Goal: Transaction & Acquisition: Obtain resource

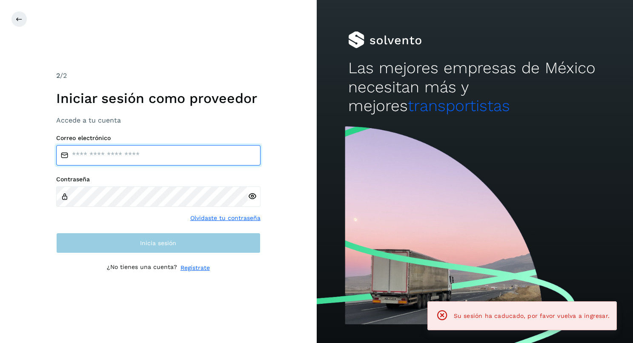
type input "**********"
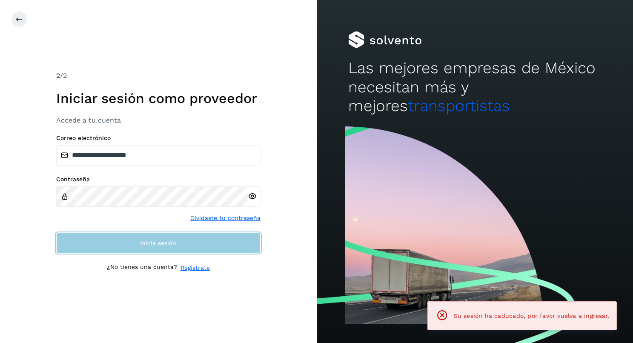
click at [160, 236] on button "Inicia sesión" at bounding box center [158, 243] width 204 height 20
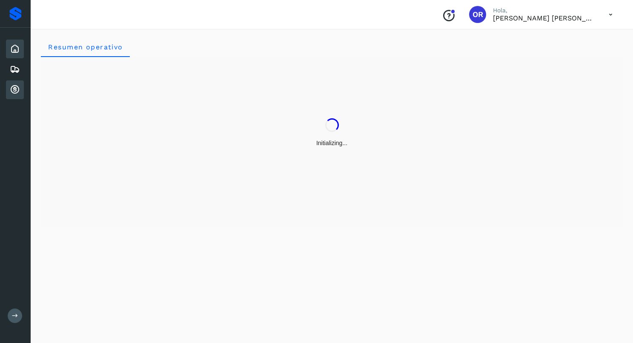
click at [18, 95] on icon at bounding box center [15, 90] width 10 height 10
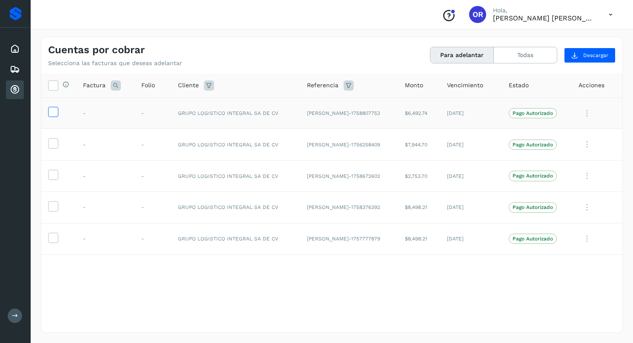
click at [52, 116] on icon at bounding box center [53, 111] width 9 height 9
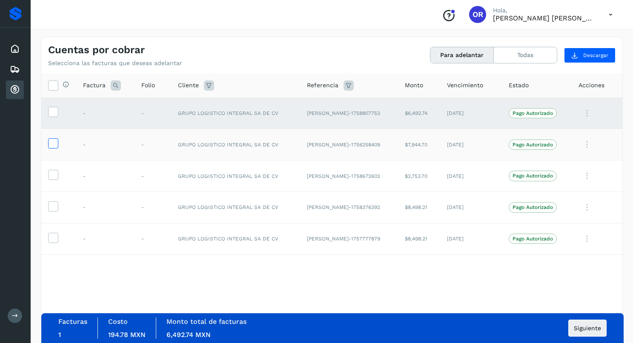
click at [52, 142] on icon at bounding box center [53, 142] width 9 height 9
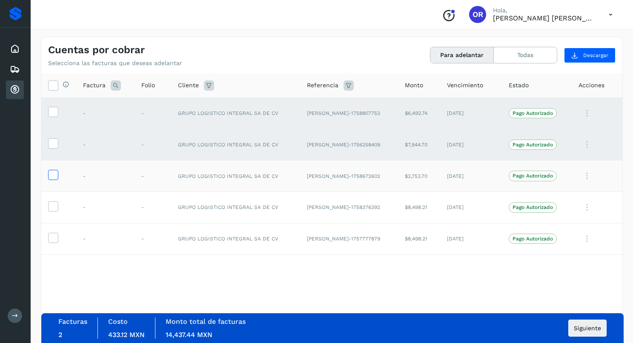
click at [52, 176] on icon at bounding box center [53, 174] width 9 height 9
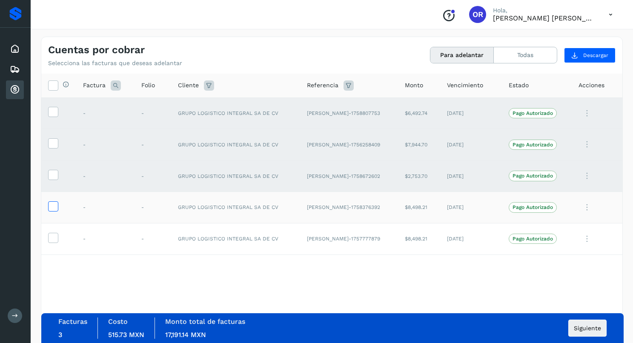
click at [54, 209] on icon at bounding box center [53, 205] width 9 height 9
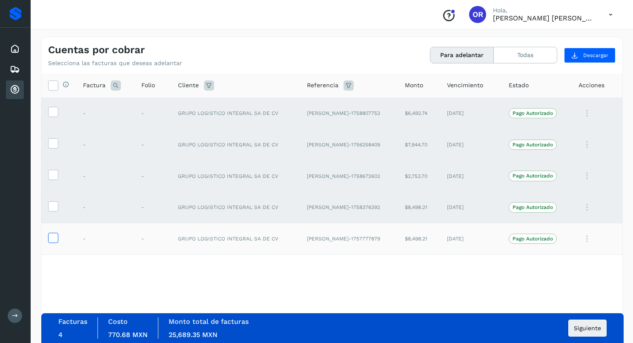
click at [54, 233] on icon at bounding box center [53, 237] width 9 height 9
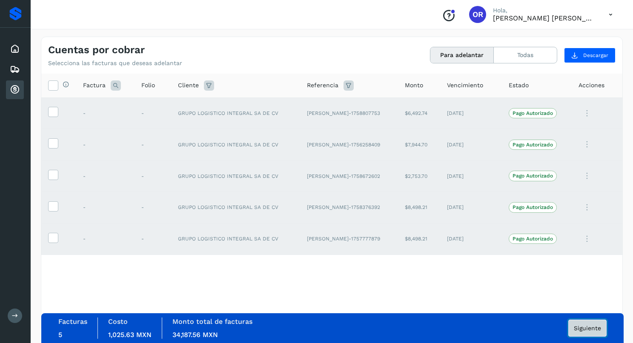
click at [573, 330] on button "Siguiente" at bounding box center [587, 328] width 38 height 17
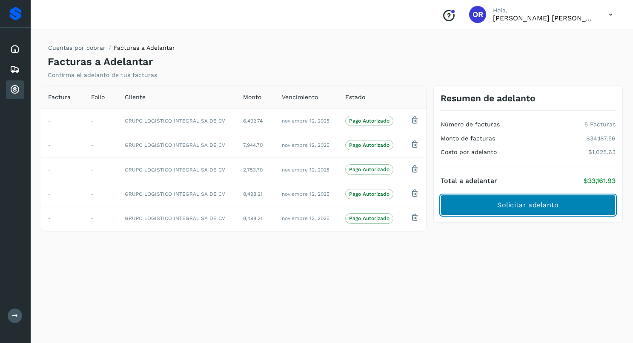
click at [519, 208] on span "Solicitar adelanto" at bounding box center [527, 205] width 61 height 9
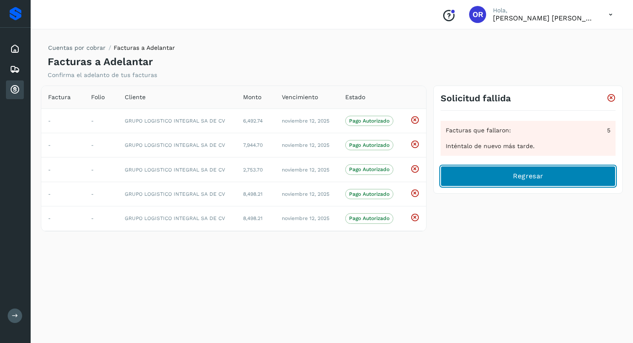
click at [527, 181] on span "Regresar" at bounding box center [528, 176] width 30 height 9
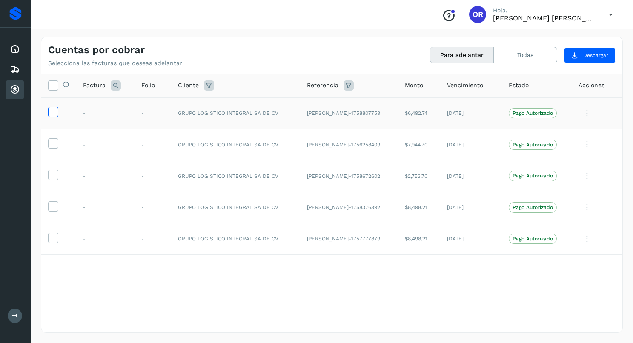
click at [49, 110] on icon at bounding box center [53, 111] width 9 height 9
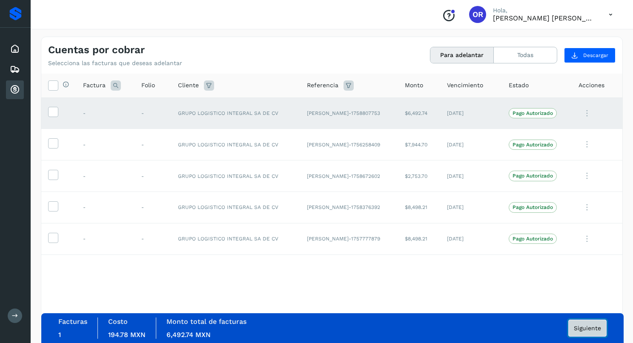
click at [573, 329] on button "Siguiente" at bounding box center [587, 328] width 38 height 17
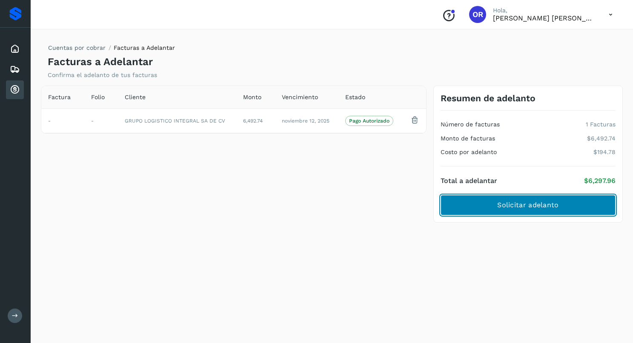
click at [562, 206] on button "Solicitar adelanto" at bounding box center [528, 205] width 175 height 20
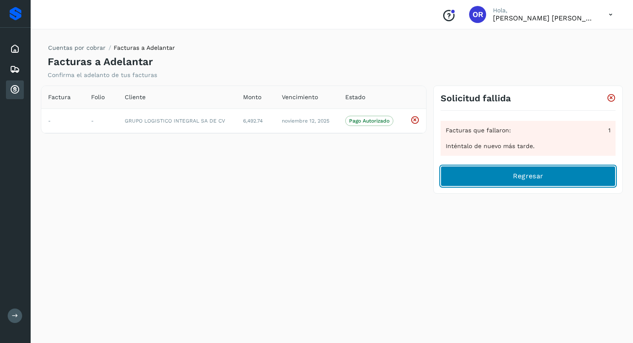
click at [543, 184] on button "Regresar" at bounding box center [528, 176] width 175 height 20
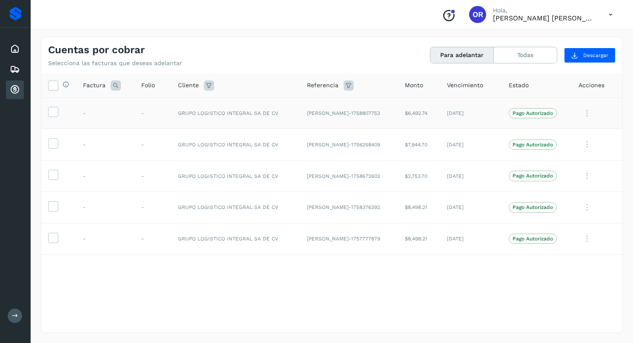
click at [49, 119] on td at bounding box center [58, 113] width 35 height 32
click at [52, 115] on icon at bounding box center [53, 111] width 9 height 9
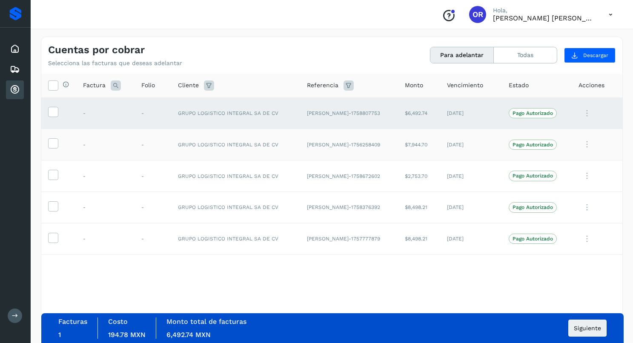
click at [48, 153] on td at bounding box center [58, 145] width 35 height 32
click at [56, 142] on icon at bounding box center [53, 142] width 9 height 9
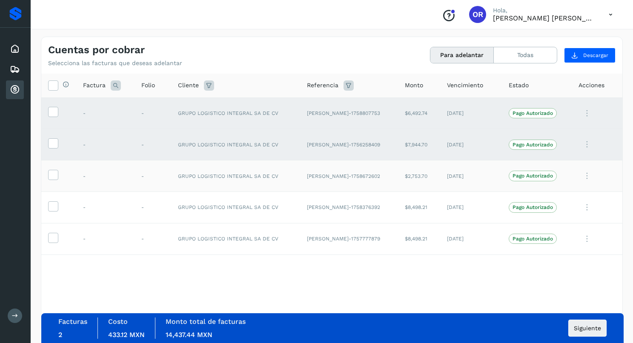
click at [53, 185] on td at bounding box center [58, 177] width 35 height 32
click at [53, 179] on span at bounding box center [53, 177] width 9 height 6
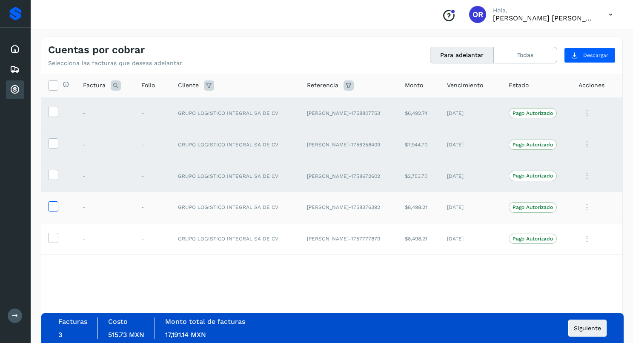
click at [54, 210] on icon at bounding box center [53, 205] width 9 height 9
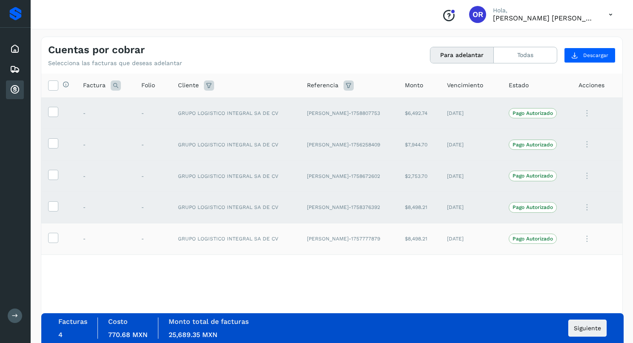
click at [50, 231] on td at bounding box center [58, 239] width 35 height 32
click at [51, 234] on icon at bounding box center [53, 237] width 9 height 9
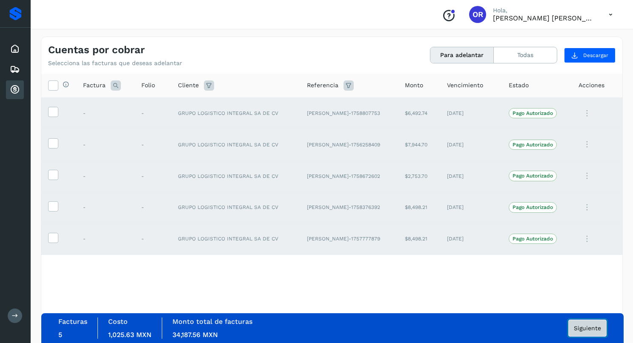
click at [603, 331] on button "Siguiente" at bounding box center [587, 328] width 38 height 17
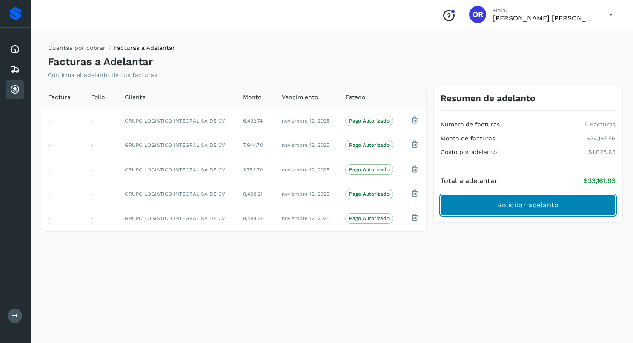
click at [527, 198] on button "Solicitar adelanto" at bounding box center [528, 205] width 175 height 20
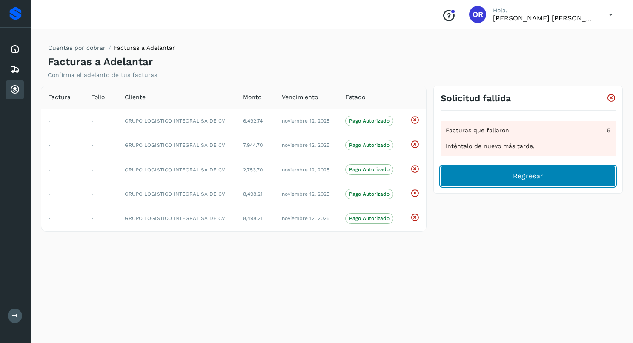
click at [538, 183] on button "Regresar" at bounding box center [528, 176] width 175 height 20
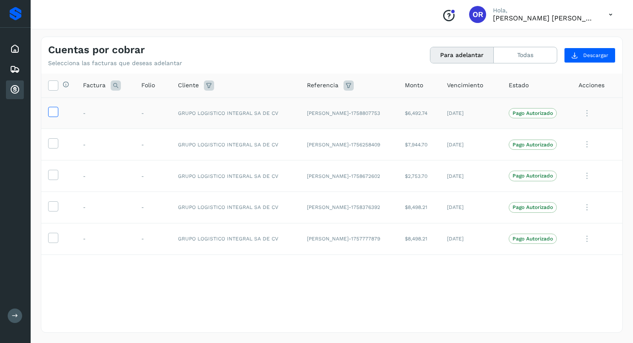
click at [53, 114] on icon at bounding box center [53, 111] width 9 height 9
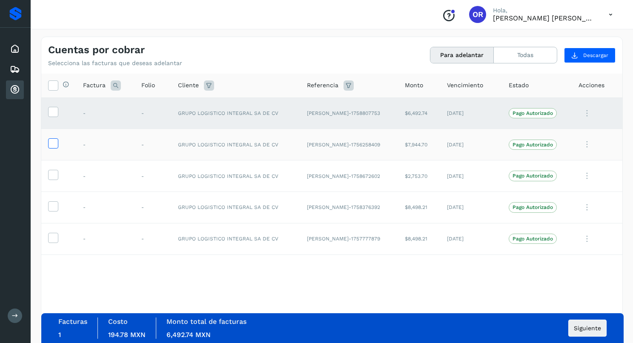
click at [49, 143] on icon at bounding box center [53, 142] width 9 height 9
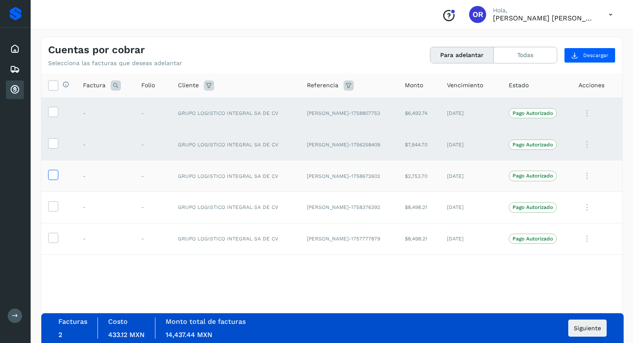
click at [53, 175] on icon at bounding box center [53, 174] width 9 height 9
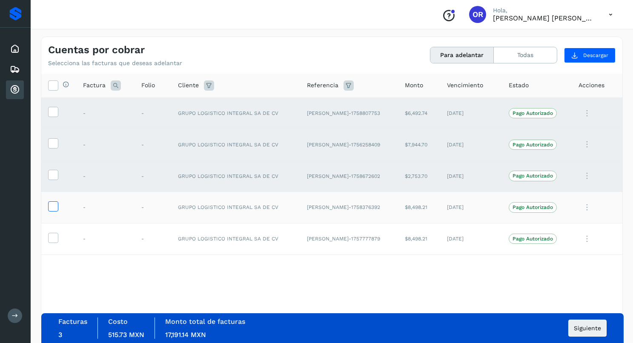
click at [50, 201] on label at bounding box center [53, 206] width 10 height 10
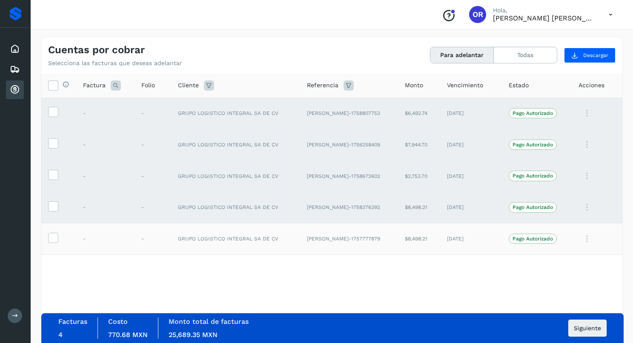
click at [56, 244] on td at bounding box center [58, 239] width 35 height 32
click at [56, 241] on icon at bounding box center [53, 237] width 9 height 9
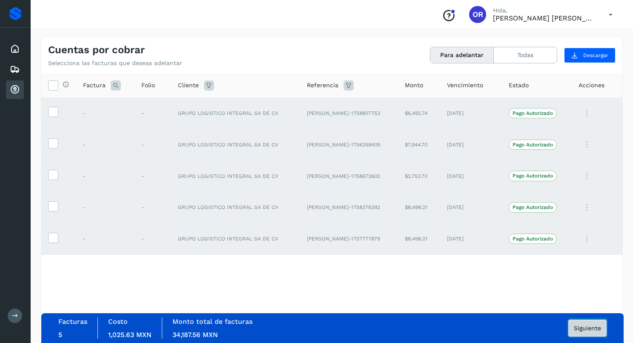
click at [588, 327] on span "Siguiente" at bounding box center [587, 328] width 27 height 6
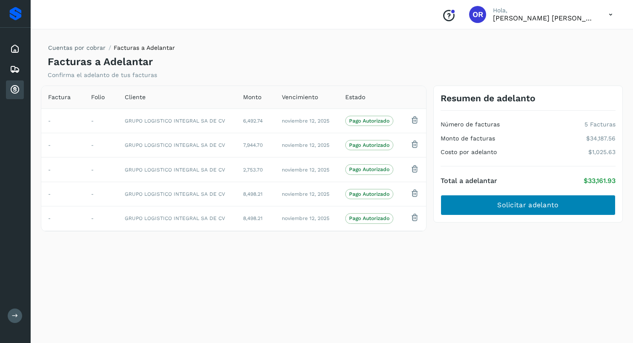
click at [548, 206] on span "Solicitar adelanto" at bounding box center [527, 205] width 61 height 9
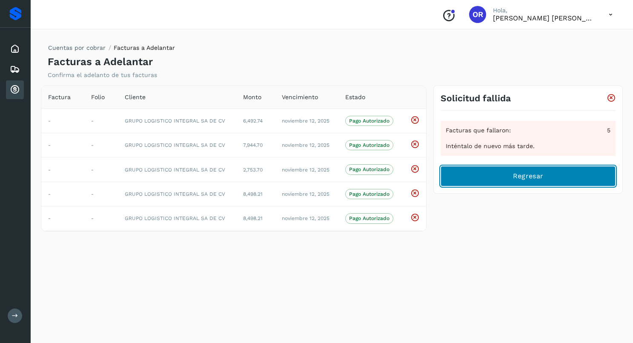
click at [508, 178] on button "Regresar" at bounding box center [528, 176] width 175 height 20
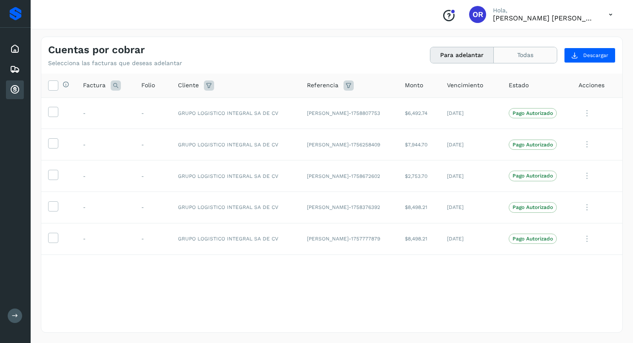
click at [542, 54] on button "Todas" at bounding box center [525, 55] width 63 height 16
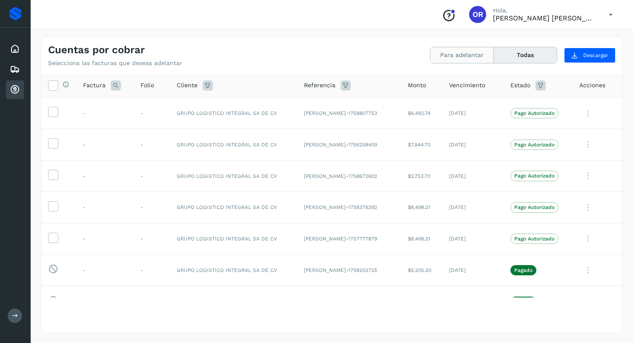
click at [459, 55] on button "Para adelantar" at bounding box center [461, 55] width 63 height 16
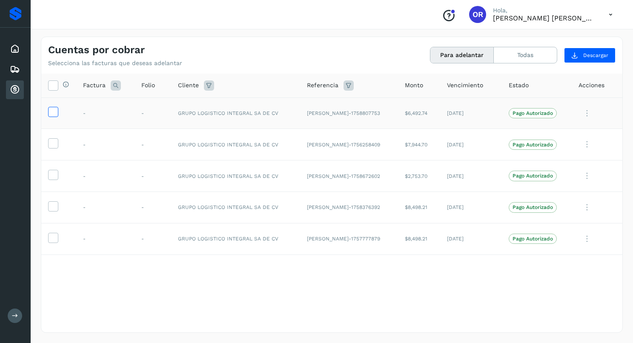
click at [53, 112] on icon at bounding box center [53, 111] width 9 height 9
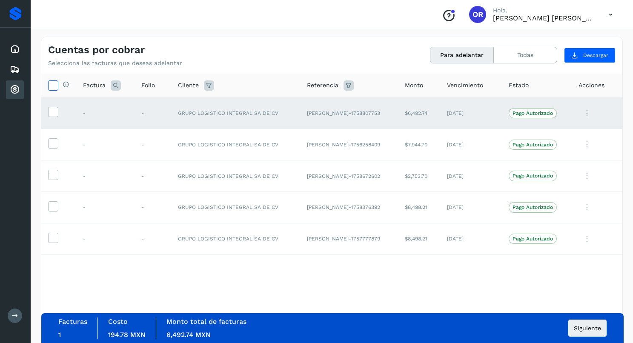
click at [57, 85] on icon at bounding box center [53, 84] width 9 height 9
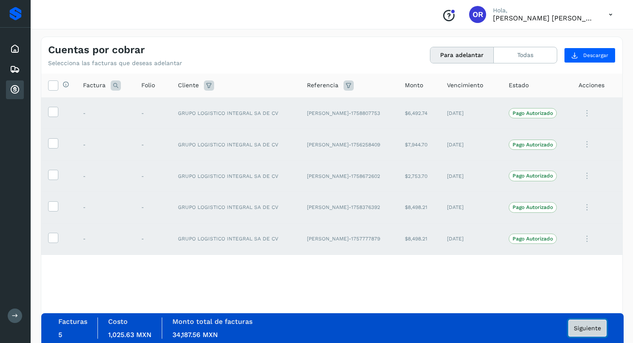
click at [590, 327] on span "Siguiente" at bounding box center [587, 328] width 27 height 6
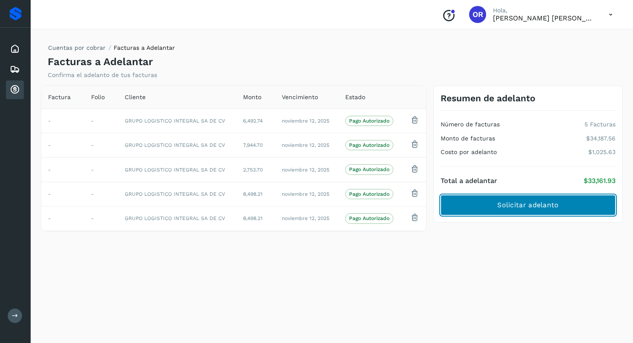
click at [471, 195] on button "Solicitar adelanto" at bounding box center [528, 205] width 175 height 20
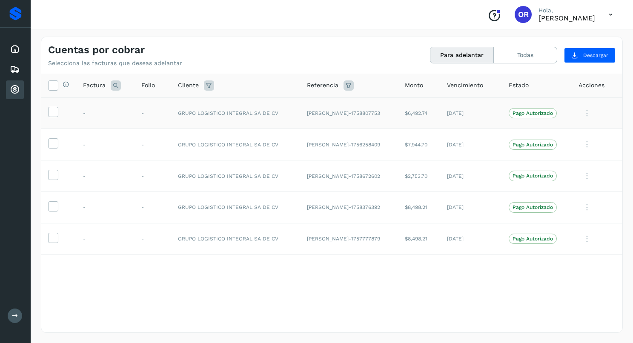
click at [66, 114] on td at bounding box center [58, 113] width 35 height 32
click at [51, 117] on label at bounding box center [53, 112] width 10 height 10
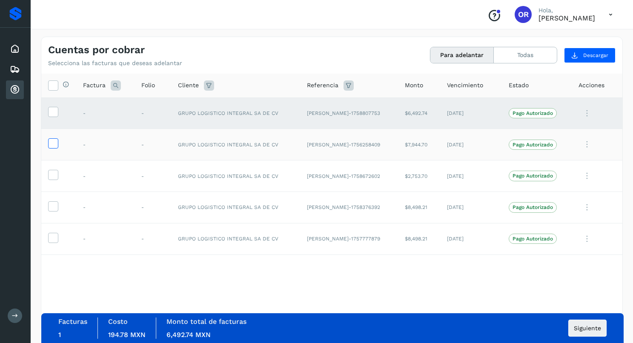
click at [55, 146] on icon at bounding box center [53, 142] width 9 height 9
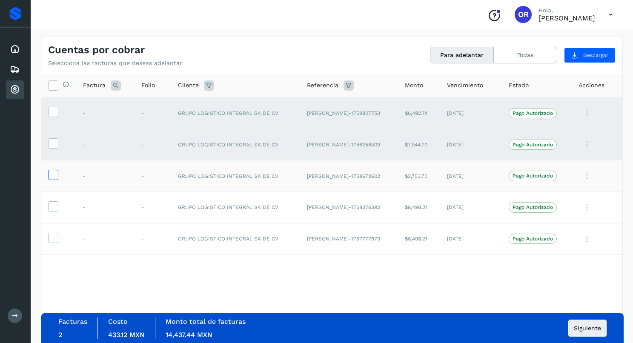
click at [51, 175] on icon at bounding box center [53, 174] width 9 height 9
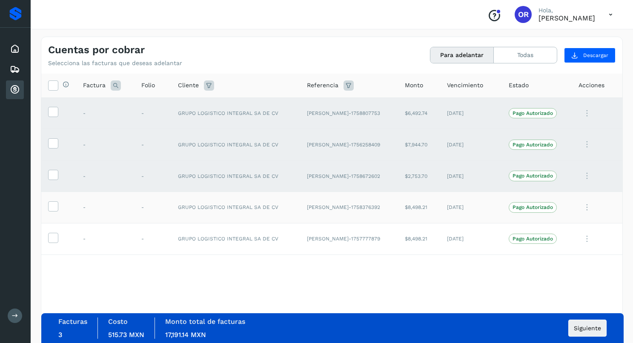
click at [54, 212] on td at bounding box center [58, 208] width 35 height 32
click at [54, 209] on icon at bounding box center [53, 205] width 9 height 9
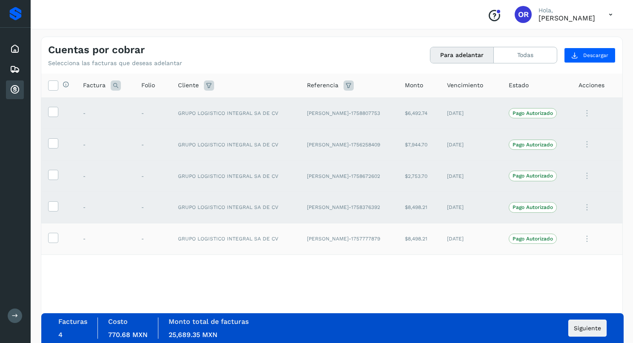
click at [54, 232] on td at bounding box center [58, 239] width 35 height 32
click at [54, 234] on icon at bounding box center [53, 237] width 9 height 9
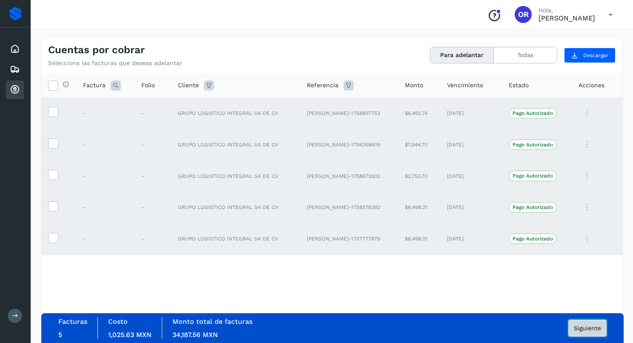
click at [580, 333] on button "Siguiente" at bounding box center [587, 328] width 38 height 17
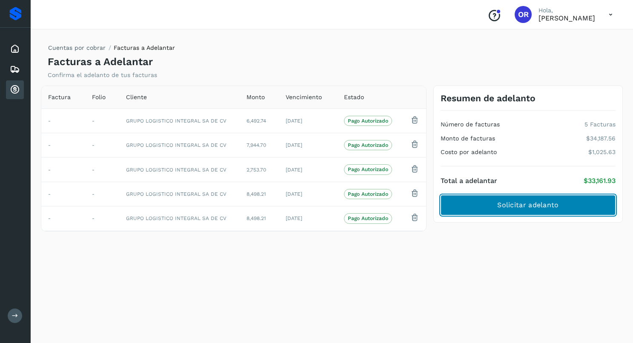
click at [569, 207] on button "Solicitar adelanto" at bounding box center [528, 205] width 175 height 20
